Goal: Task Accomplishment & Management: Use online tool/utility

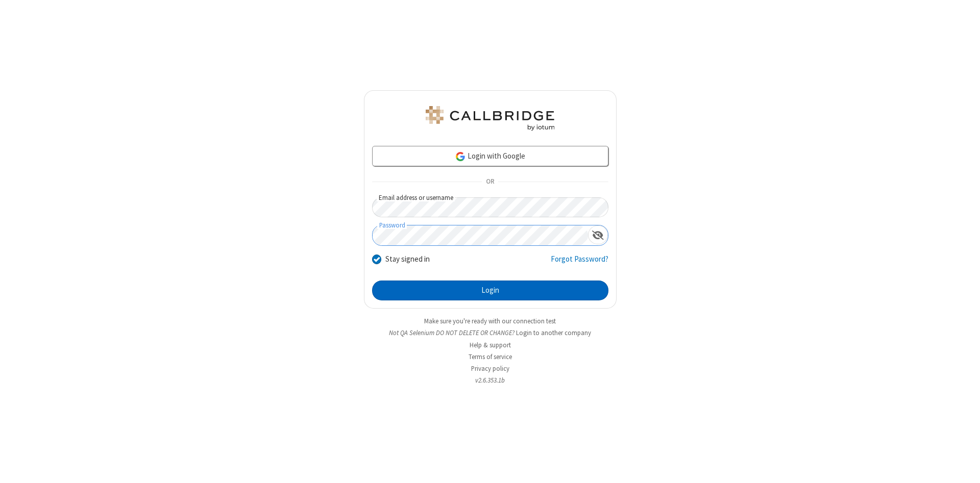
click at [490, 291] on button "Login" at bounding box center [490, 291] width 236 height 20
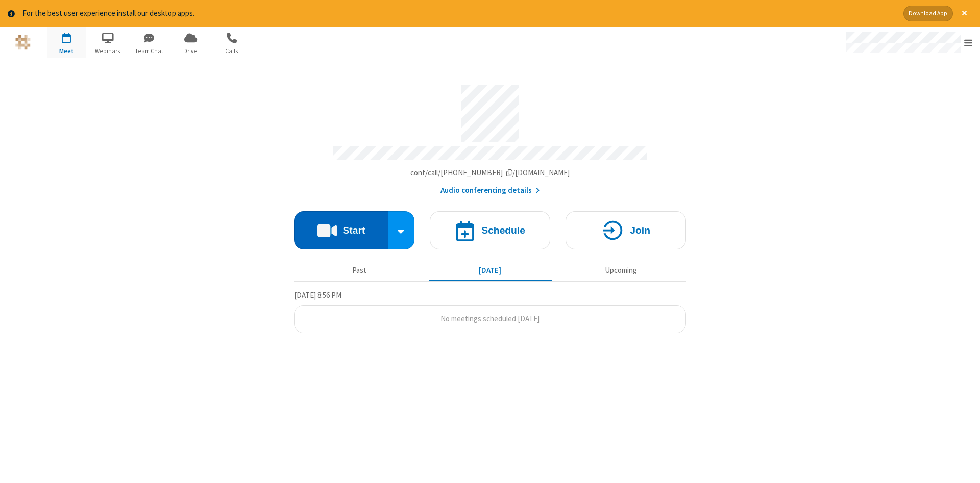
click at [341, 227] on button "Start" at bounding box center [341, 230] width 94 height 38
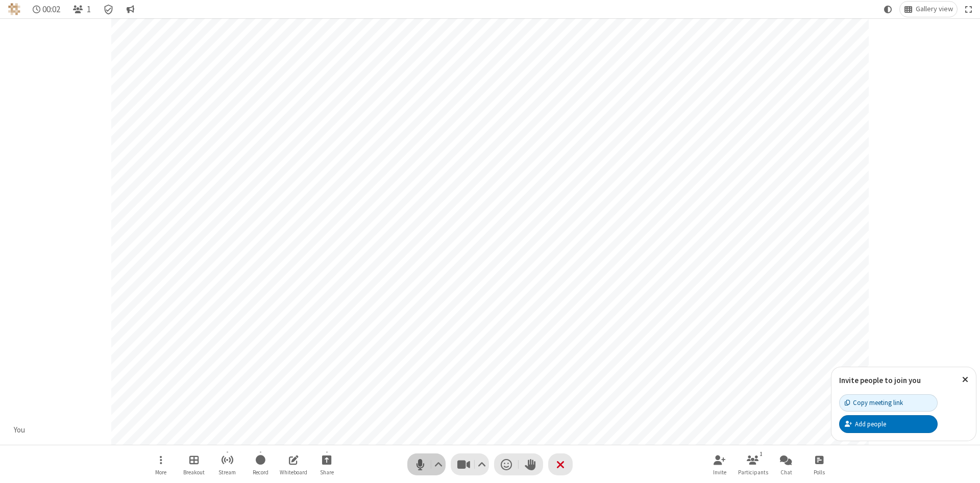
click at [420, 464] on span "Mute (Alt+A)" at bounding box center [419, 464] width 15 height 15
click at [420, 464] on span "Unmute (Alt+A)" at bounding box center [419, 464] width 15 height 15
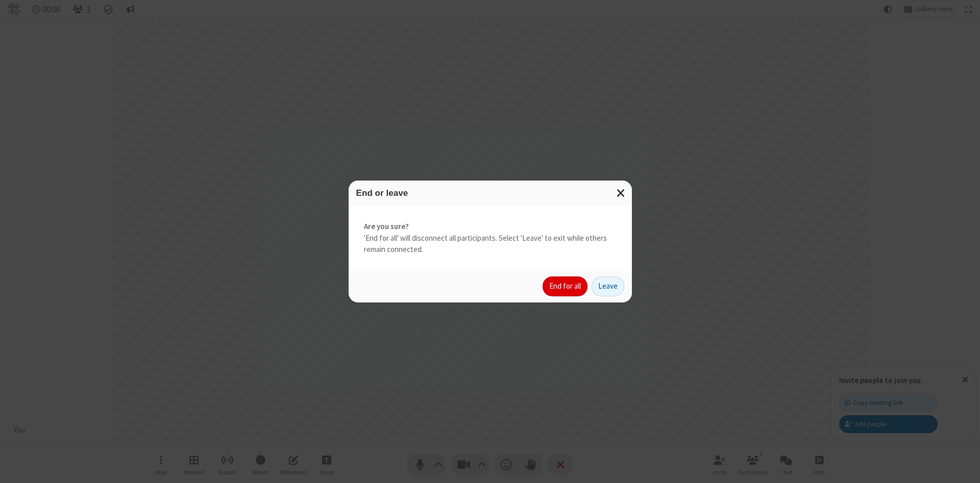
click at [565, 286] on button "End for all" at bounding box center [564, 287] width 45 height 20
